Goal: Task Accomplishment & Management: Use online tool/utility

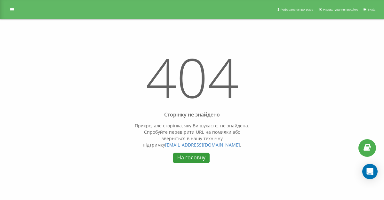
click at [190, 161] on link "На головну" at bounding box center [191, 158] width 36 height 11
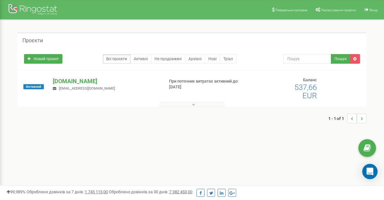
click at [184, 104] on button at bounding box center [192, 104] width 64 height 5
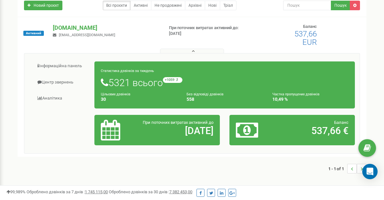
scroll to position [54, 0]
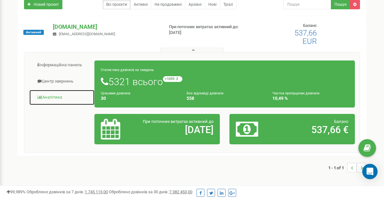
click at [57, 96] on link "Аналiтика" at bounding box center [62, 98] width 66 height 16
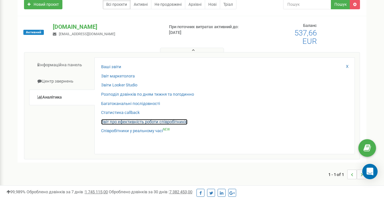
click at [136, 122] on link "Звіт про ефективність роботи співробітників" at bounding box center [144, 122] width 86 height 6
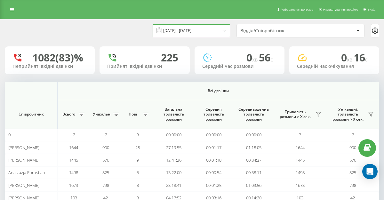
click at [203, 29] on input "22.08.2025 - 22.09.2025" at bounding box center [192, 30] width 78 height 12
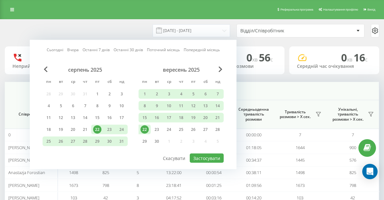
click at [146, 133] on div "22" at bounding box center [145, 130] width 8 height 8
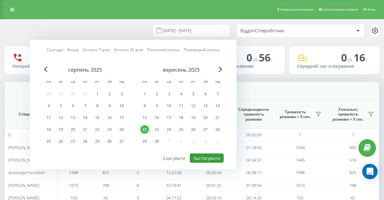
click at [204, 162] on button "Застосувати" at bounding box center [207, 158] width 34 height 9
type input "[DATE] - [DATE]"
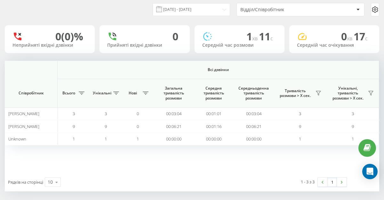
scroll to position [25, 0]
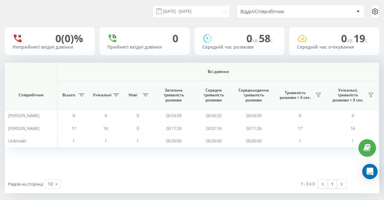
scroll to position [21, 0]
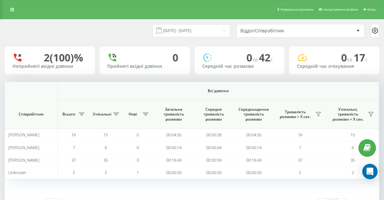
scroll to position [25, 0]
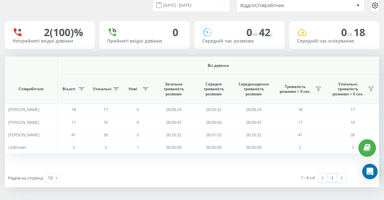
scroll to position [25, 0]
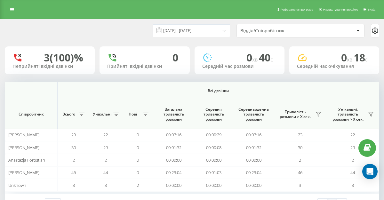
scroll to position [25, 0]
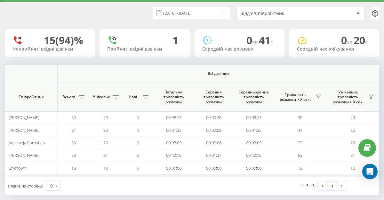
scroll to position [25, 0]
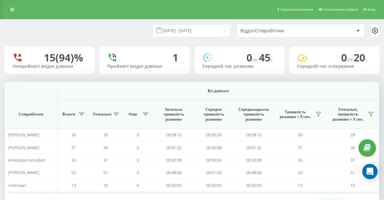
scroll to position [25, 0]
